Goal: Information Seeking & Learning: Check status

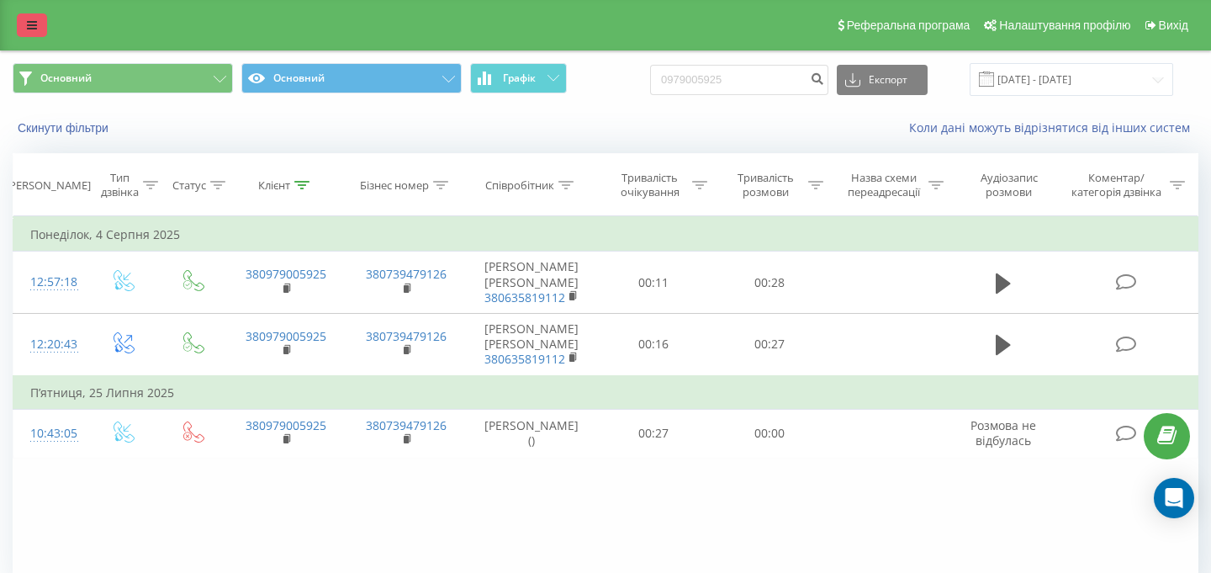
click at [37, 29] on link at bounding box center [32, 25] width 30 height 24
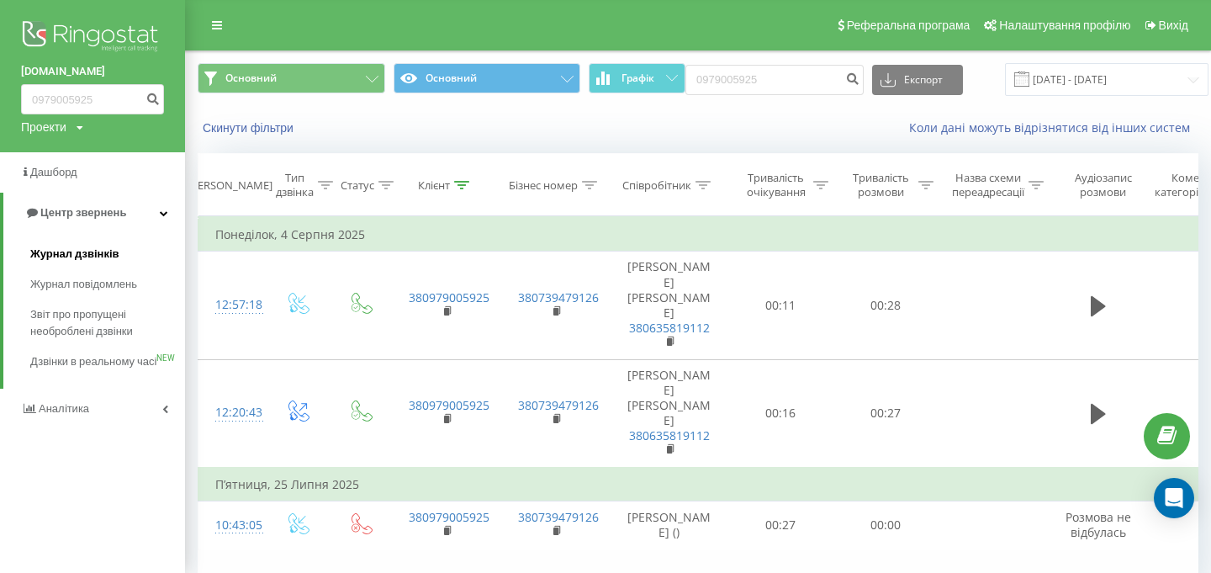
click at [61, 241] on link "Журнал дзвінків" at bounding box center [107, 254] width 155 height 30
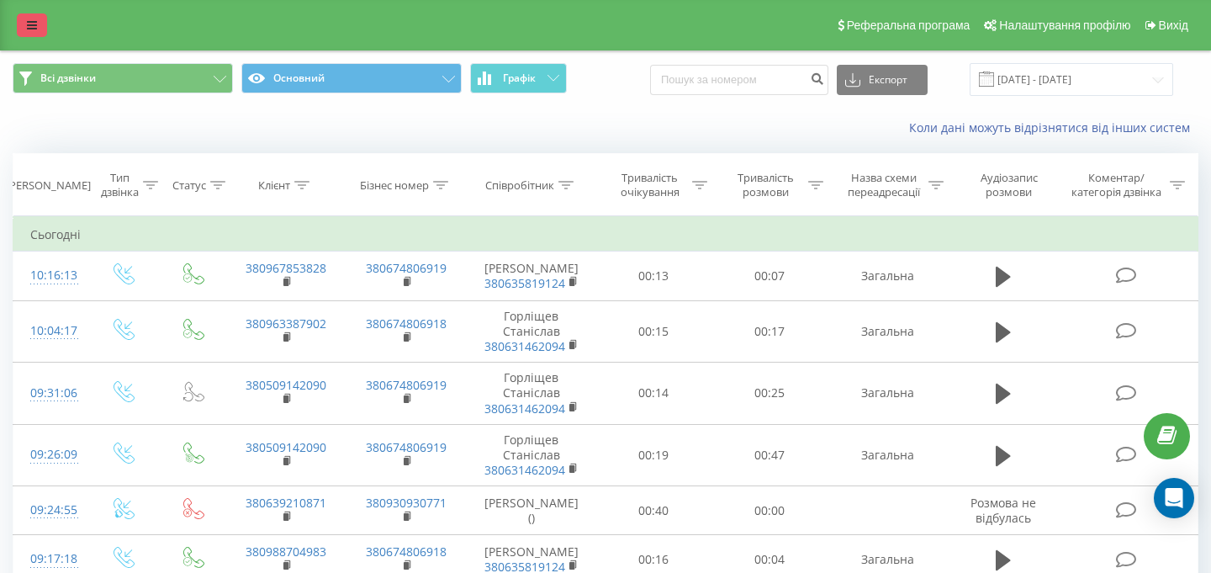
click at [33, 28] on icon at bounding box center [32, 25] width 10 height 12
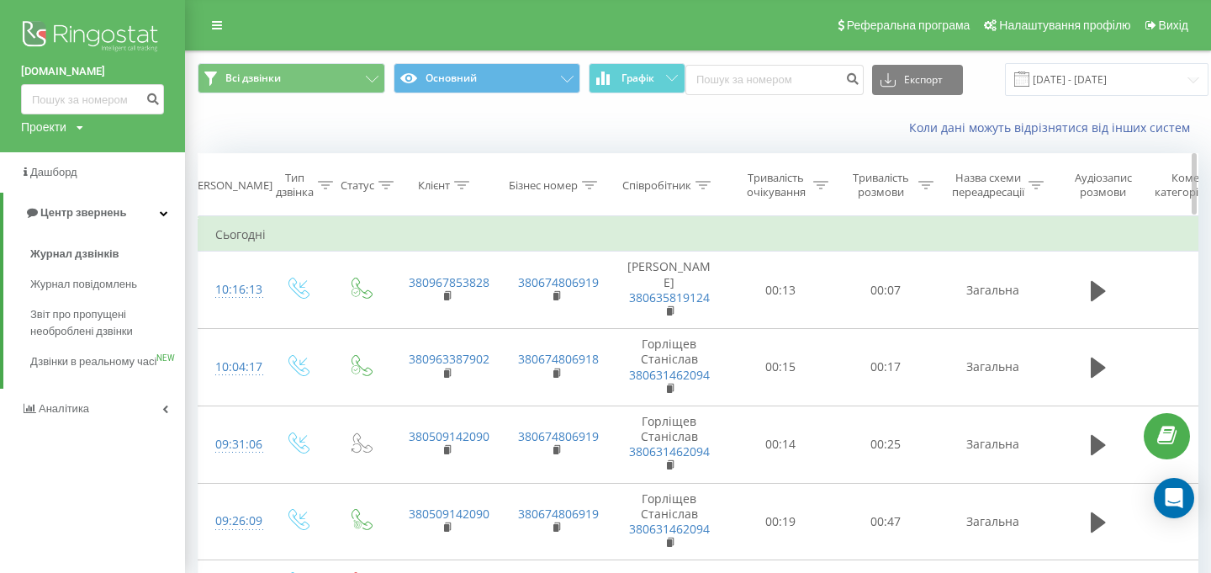
click at [696, 188] on icon at bounding box center [703, 185] width 15 height 8
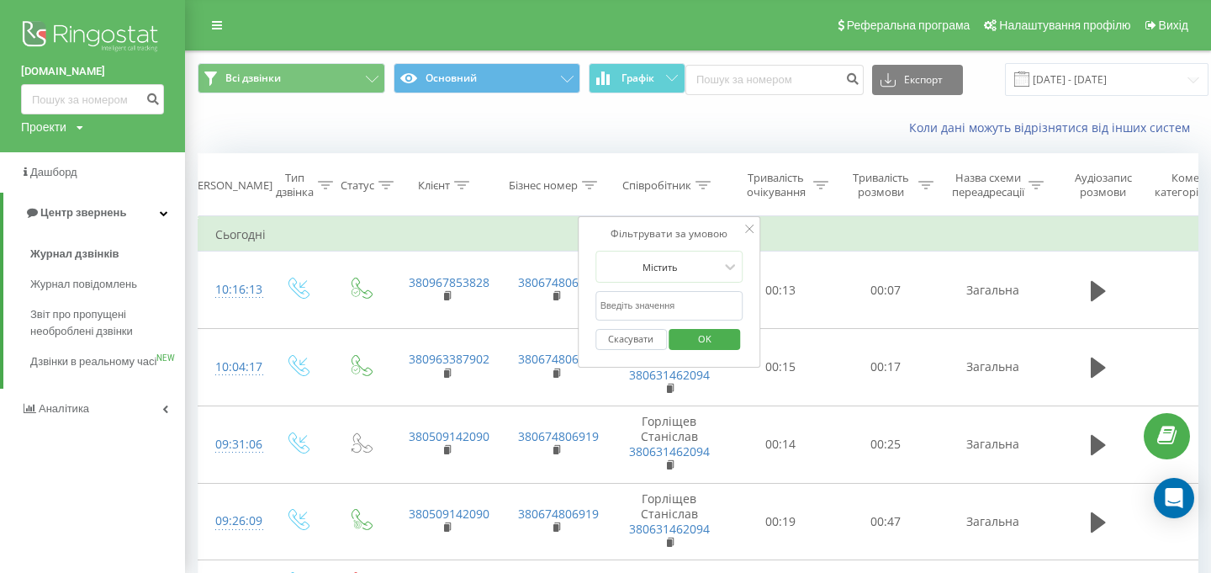
click at [664, 300] on input "text" at bounding box center [670, 305] width 148 height 29
type input "влас"
click at [700, 337] on span "OK" at bounding box center [704, 339] width 47 height 26
click at [0, 0] on div at bounding box center [0, 0] width 0 height 0
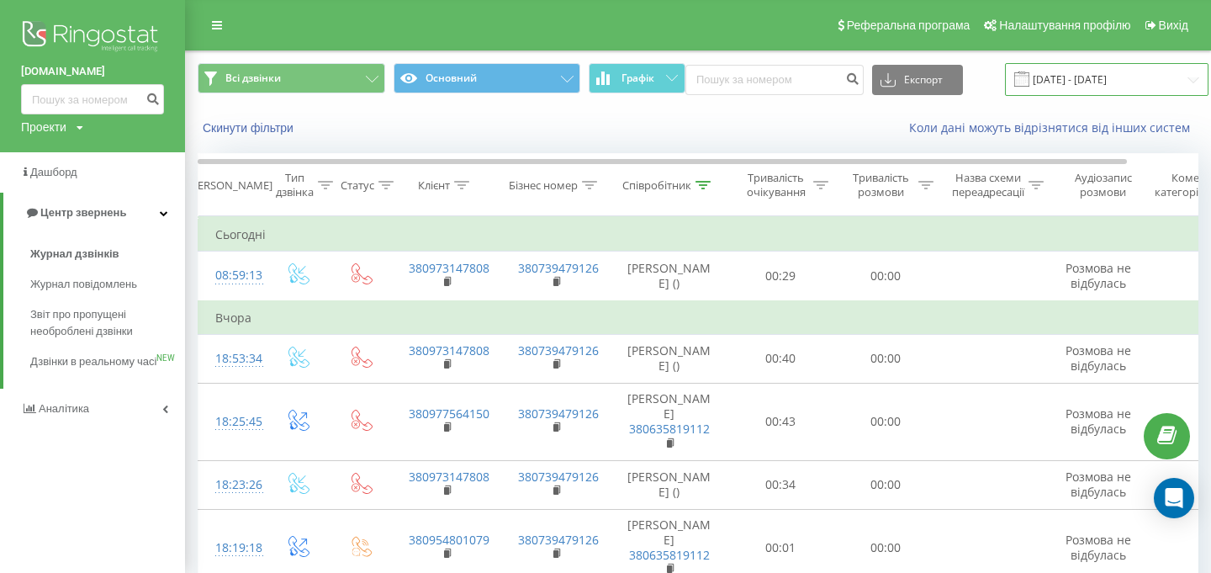
click at [1072, 85] on input "23.08.2025 - 23.09.2025" at bounding box center [1107, 79] width 204 height 33
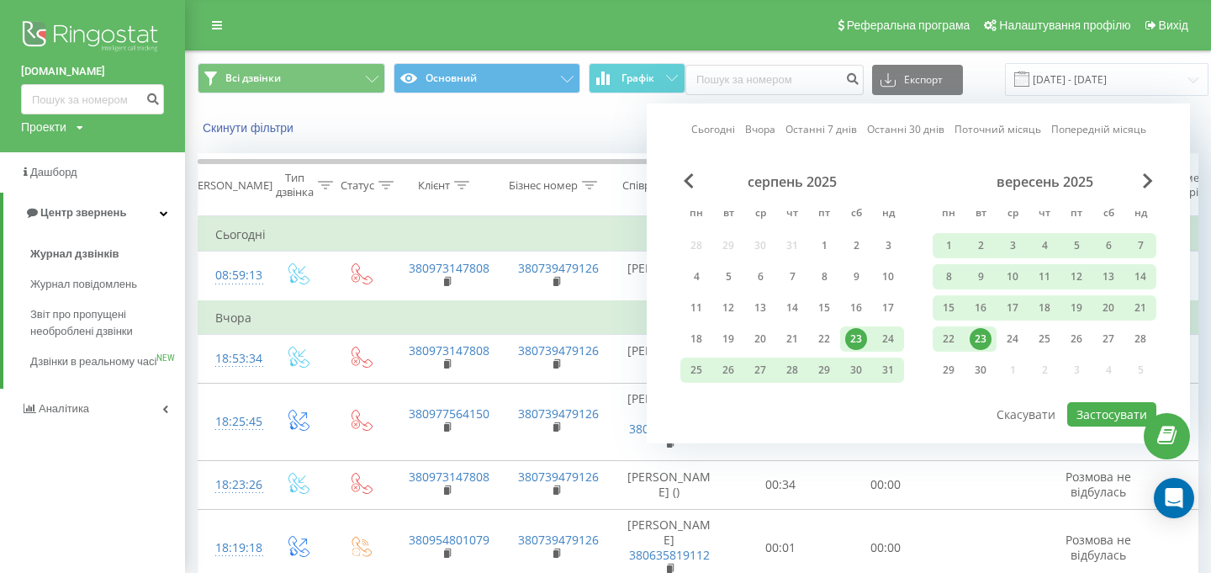
click at [764, 129] on link "Вчора" at bounding box center [760, 129] width 30 height 16
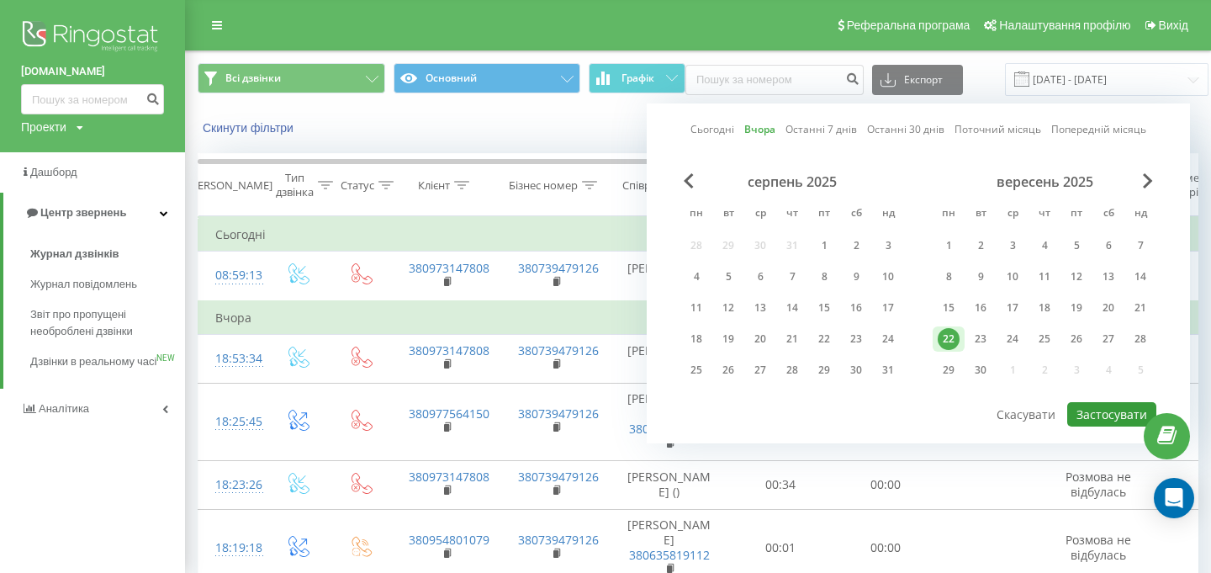
click at [1118, 418] on button "Застосувати" at bounding box center [1111, 414] width 89 height 24
type input "22.09.2025 - 22.09.2025"
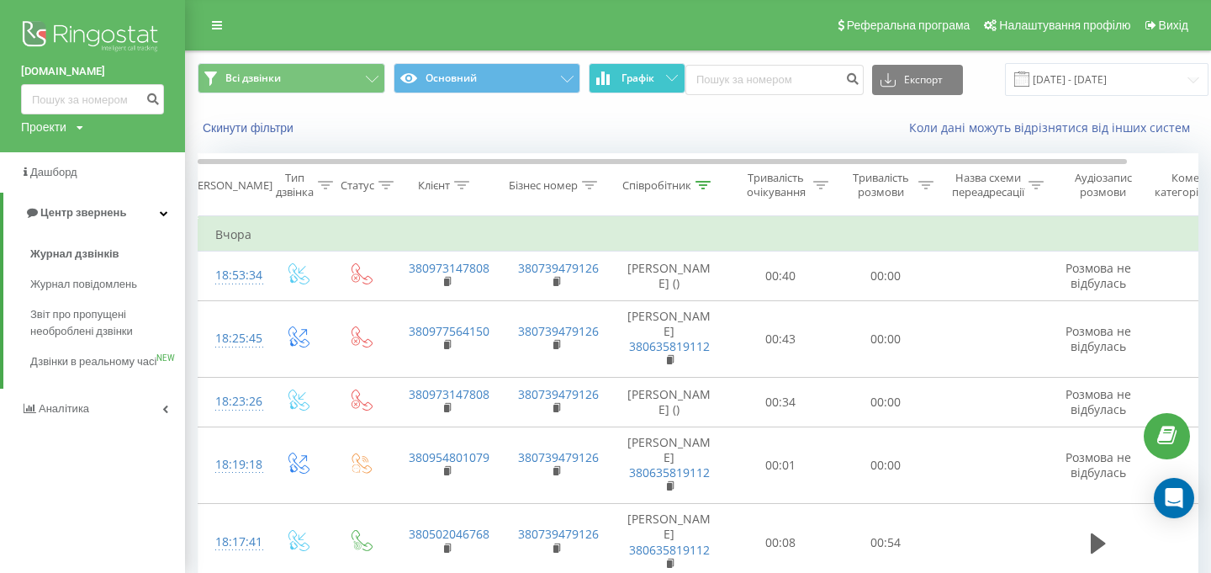
click at [627, 90] on button "Графік" at bounding box center [637, 78] width 97 height 30
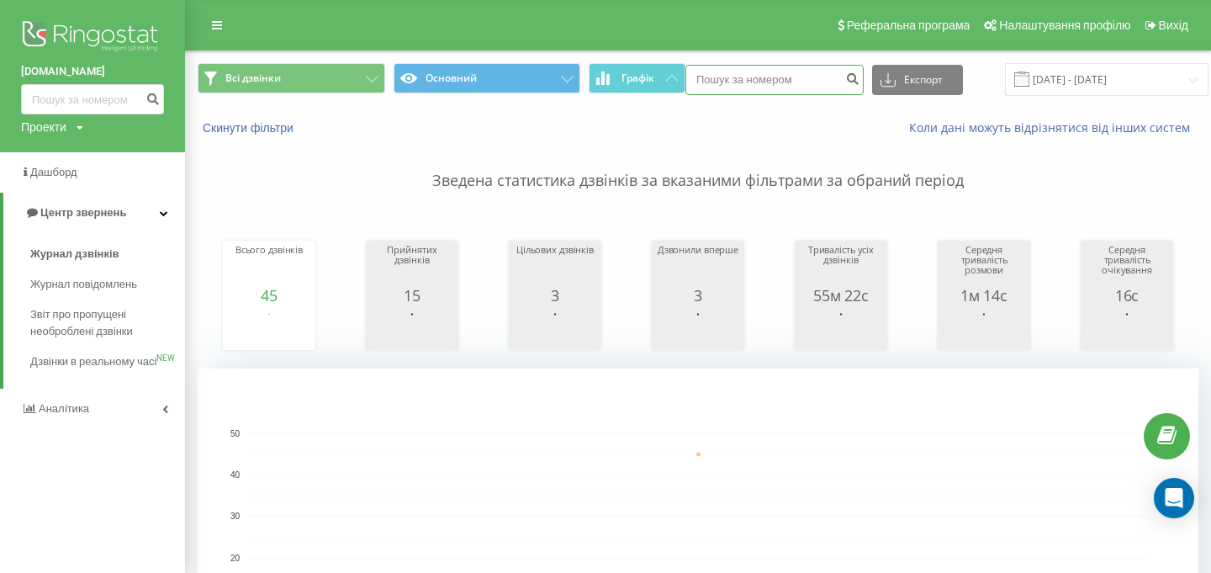
click at [717, 69] on input at bounding box center [775, 80] width 178 height 30
paste input "0970909711"
type input "0970909711"
